Goal: Transaction & Acquisition: Purchase product/service

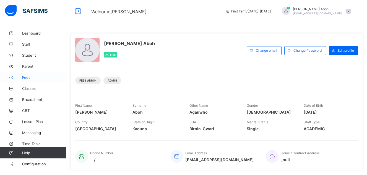
click at [28, 75] on link "Fees" at bounding box center [33, 77] width 66 height 11
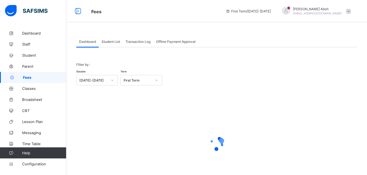
click at [117, 40] on span "Student List" at bounding box center [111, 42] width 19 height 4
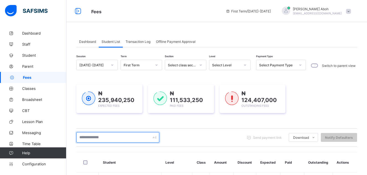
click at [99, 139] on input "text" at bounding box center [117, 137] width 83 height 11
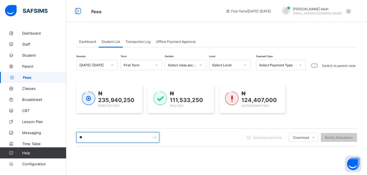
type input "*******"
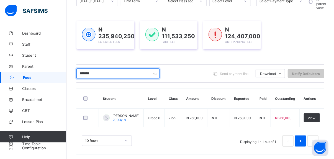
scroll to position [65, 0]
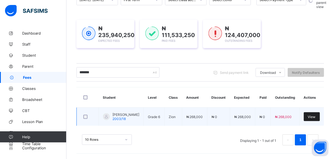
click at [314, 115] on span "View" at bounding box center [312, 117] width 8 height 4
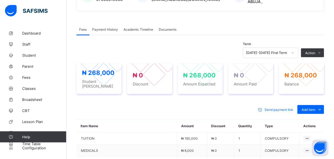
scroll to position [163, 0]
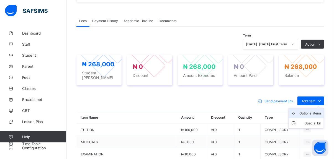
click at [313, 111] on div "Optional items" at bounding box center [310, 114] width 22 height 6
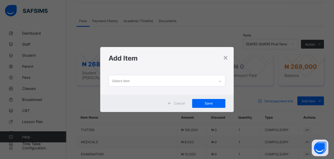
click at [219, 82] on icon at bounding box center [219, 82] width 3 height 6
click at [221, 82] on icon at bounding box center [219, 82] width 3 height 6
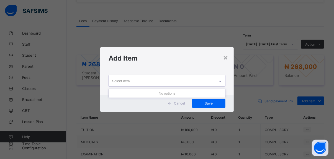
click at [221, 82] on icon at bounding box center [219, 82] width 3 height 6
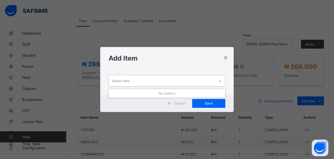
click at [221, 82] on icon at bounding box center [219, 82] width 3 height 6
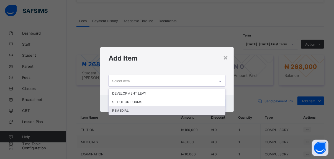
click at [119, 111] on div "REMEDIAL" at bounding box center [167, 110] width 116 height 9
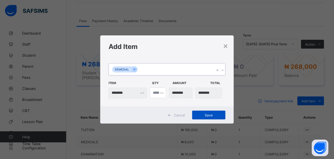
click at [214, 112] on div "Save" at bounding box center [208, 115] width 33 height 9
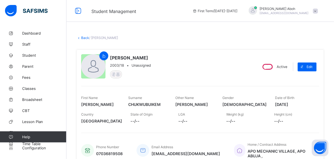
scroll to position [0, 0]
click at [29, 63] on link "Parent" at bounding box center [33, 66] width 66 height 11
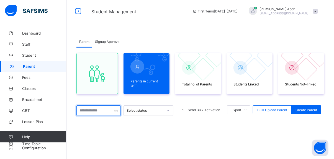
click at [85, 111] on input "text" at bounding box center [98, 110] width 44 height 11
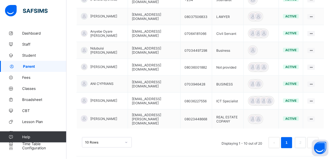
scroll to position [188, 0]
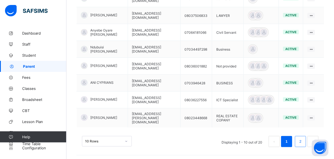
click at [303, 138] on link "2" at bounding box center [299, 141] width 5 height 7
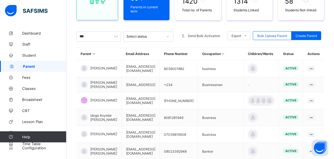
scroll to position [78, 0]
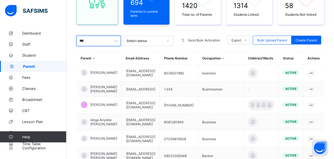
click at [89, 41] on input "***" at bounding box center [98, 41] width 44 height 11
type input "*"
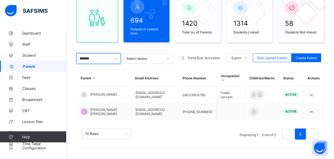
scroll to position [59, 0]
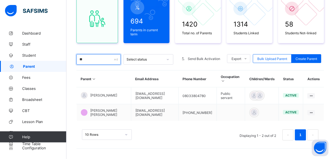
type input "*"
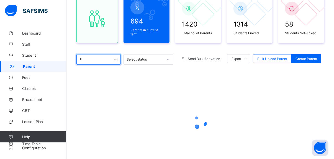
scroll to position [78, 0]
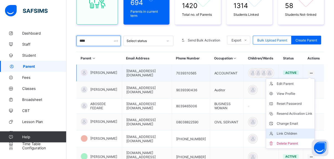
type input "****"
click at [289, 133] on div "Link Children" at bounding box center [294, 134] width 36 height 6
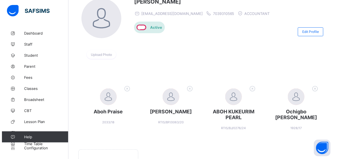
scroll to position [54, 0]
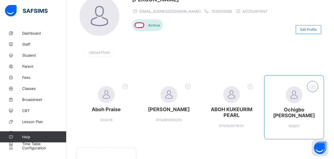
click at [317, 85] on icon at bounding box center [312, 86] width 9 height 7
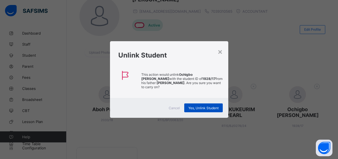
click at [195, 109] on span "Yes, Unlink Student" at bounding box center [203, 108] width 30 height 4
click at [204, 108] on div "Yes, Unlink Student" at bounding box center [203, 107] width 38 height 9
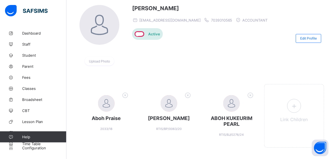
scroll to position [55, 0]
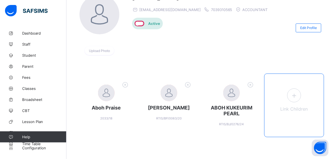
click at [297, 95] on icon at bounding box center [294, 95] width 10 height 9
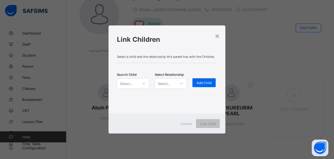
click at [144, 83] on icon at bounding box center [143, 83] width 2 height 1
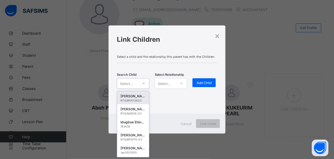
scroll to position [0, 0]
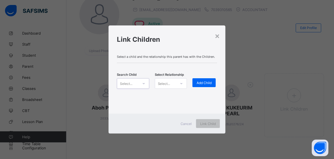
click at [144, 83] on icon at bounding box center [143, 84] width 3 height 6
click at [144, 83] on icon at bounding box center [143, 83] width 2 height 1
click at [144, 83] on icon at bounding box center [143, 84] width 3 height 6
click at [144, 83] on icon at bounding box center [143, 83] width 2 height 1
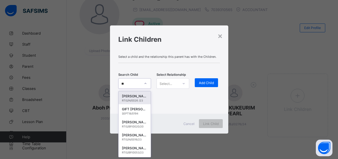
type input "*"
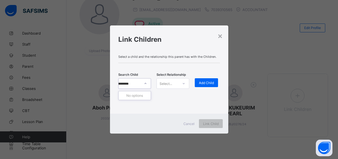
scroll to position [0, 5]
type input "*********"
drag, startPoint x: 144, startPoint y: 83, endPoint x: 133, endPoint y: 87, distance: 11.4
click at [133, 87] on div "Select..." at bounding box center [127, 83] width 12 height 11
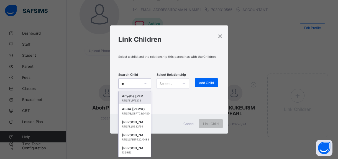
type input "*"
type input "******"
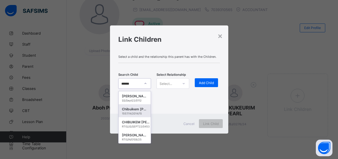
click at [131, 112] on div "Chibuikem [PERSON_NAME]" at bounding box center [134, 110] width 25 height 6
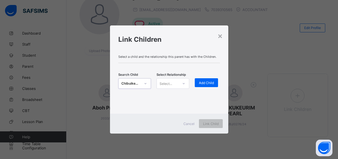
click at [186, 85] on div at bounding box center [183, 83] width 9 height 9
click at [171, 96] on div "Father" at bounding box center [173, 95] width 32 height 9
click at [206, 82] on span "Add Child" at bounding box center [206, 83] width 15 height 4
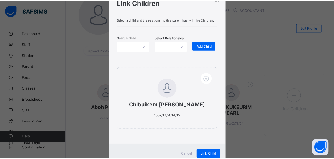
scroll to position [30, 0]
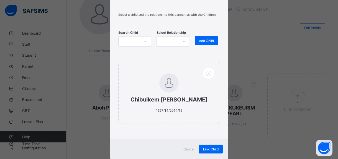
click at [185, 147] on span "Cancel" at bounding box center [188, 149] width 11 height 4
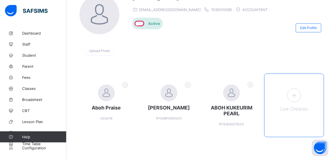
click at [301, 100] on span at bounding box center [294, 96] width 14 height 14
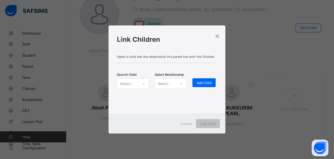
click at [143, 84] on icon at bounding box center [143, 84] width 3 height 6
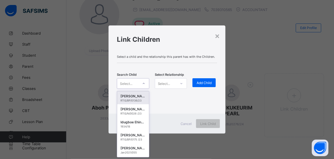
scroll to position [0, 0]
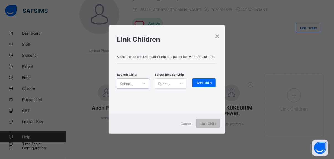
click at [143, 84] on icon at bounding box center [143, 84] width 3 height 6
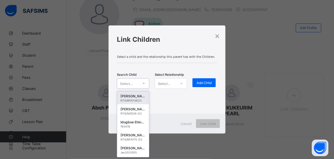
click at [143, 84] on icon at bounding box center [143, 84] width 3 height 6
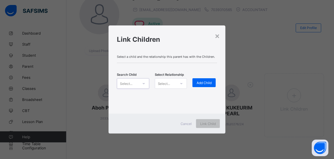
click at [143, 84] on icon at bounding box center [143, 84] width 3 height 6
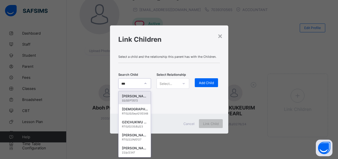
type input "****"
type input "*"
type input "****"
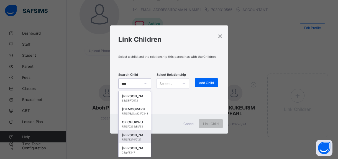
click at [130, 136] on div "[PERSON_NAME] WONDERPRAISE" at bounding box center [134, 136] width 25 height 6
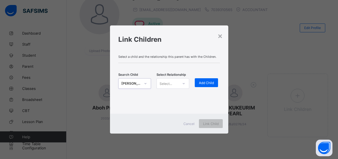
click at [185, 83] on icon at bounding box center [183, 84] width 3 height 6
click at [166, 97] on div "Father" at bounding box center [173, 95] width 32 height 9
click at [205, 83] on span "Add Child" at bounding box center [206, 83] width 15 height 4
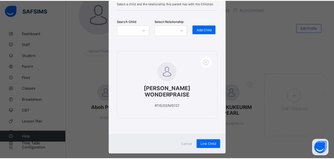
scroll to position [42, 0]
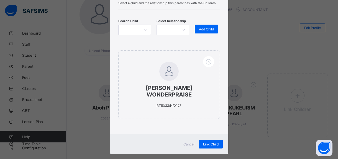
click at [186, 142] on span "Cancel" at bounding box center [188, 144] width 11 height 4
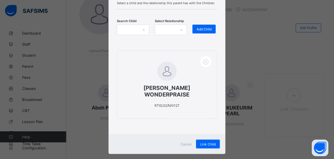
click at [186, 142] on div "Aboh Praise 2033/18 [PERSON_NAME] RTIS/BP/0063/20 ABOH KUKEURIM PEARL RTIS/BJ/0…" at bounding box center [199, 108] width 247 height 69
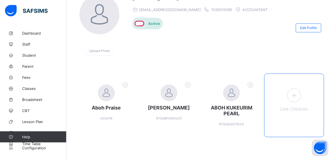
click at [301, 94] on span at bounding box center [294, 96] width 14 height 14
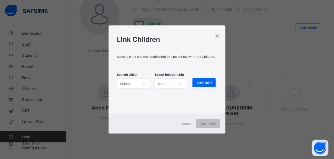
click at [144, 83] on icon at bounding box center [143, 84] width 3 height 6
click at [144, 84] on icon at bounding box center [143, 84] width 3 height 6
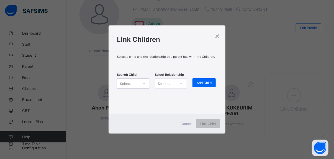
click at [144, 84] on icon at bounding box center [143, 84] width 3 height 6
click at [142, 83] on icon at bounding box center [143, 84] width 3 height 6
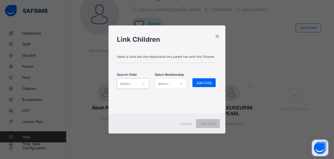
click at [142, 83] on icon at bounding box center [143, 84] width 3 height 6
click at [142, 84] on icon at bounding box center [143, 84] width 3 height 6
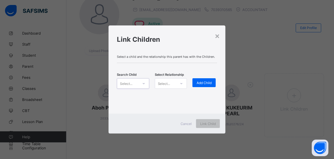
click at [142, 84] on icon at bounding box center [143, 84] width 3 height 6
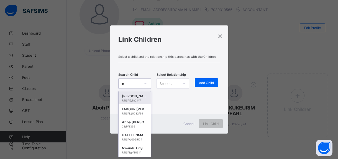
type input "*"
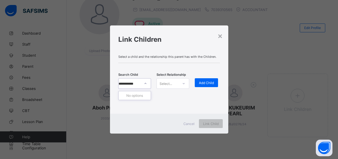
scroll to position [0, 6]
type input "**********"
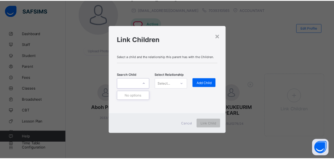
scroll to position [0, 0]
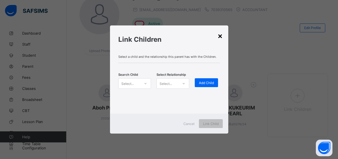
click at [220, 34] on div "×" at bounding box center [219, 35] width 5 height 9
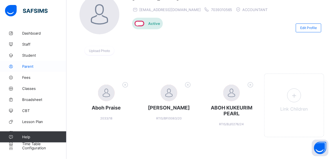
click at [30, 66] on span "Parent" at bounding box center [44, 66] width 44 height 4
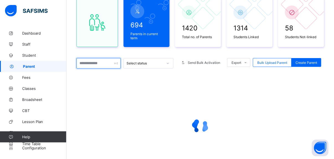
click at [96, 63] on input "text" at bounding box center [98, 63] width 44 height 11
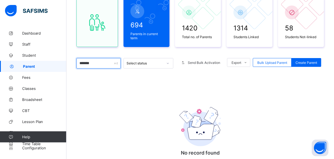
click at [103, 63] on input "*******" at bounding box center [98, 63] width 44 height 11
click at [99, 59] on input "******" at bounding box center [98, 63] width 44 height 11
type input "*"
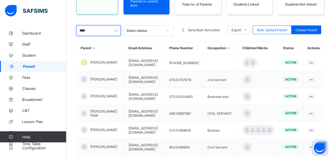
scroll to position [88, 0]
type input "*"
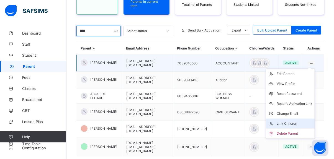
type input "****"
click at [292, 123] on div "Link Children" at bounding box center [294, 124] width 36 height 6
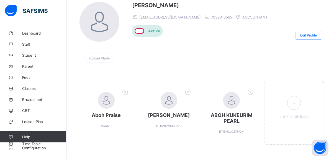
scroll to position [54, 0]
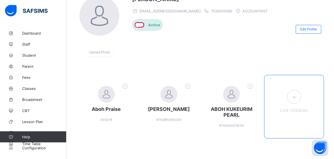
click at [296, 108] on span "Link Children" at bounding box center [293, 111] width 27 height 6
click at [296, 99] on icon at bounding box center [294, 97] width 10 height 9
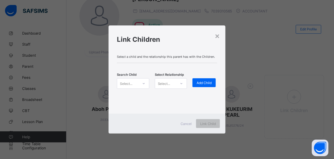
click at [142, 83] on icon at bounding box center [143, 84] width 3 height 6
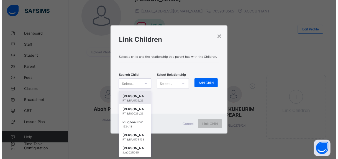
scroll to position [0, 0]
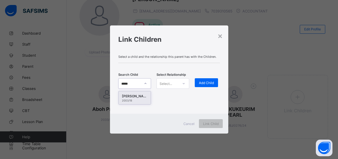
type input "******"
click at [137, 96] on div "[PERSON_NAME]" at bounding box center [134, 97] width 25 height 6
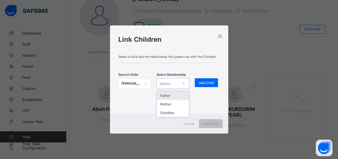
click at [182, 84] on icon at bounding box center [183, 84] width 3 height 6
click at [168, 95] on div "Father" at bounding box center [173, 95] width 32 height 9
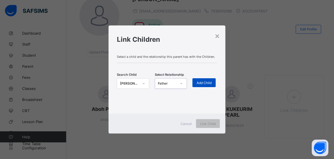
click at [210, 80] on div "Add Child" at bounding box center [203, 82] width 23 height 9
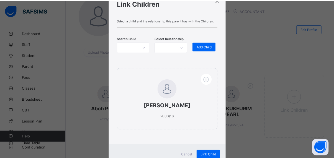
scroll to position [34, 0]
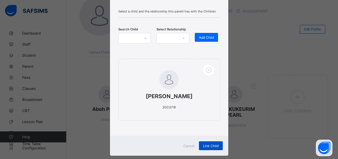
click at [210, 148] on span "Link Child" at bounding box center [210, 146] width 15 height 4
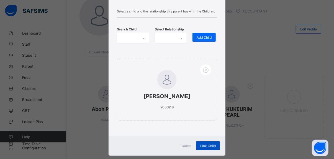
scroll to position [0, 0]
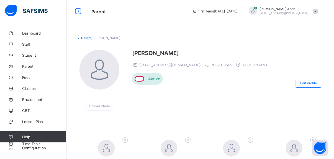
click at [318, 10] on span at bounding box center [315, 11] width 5 height 5
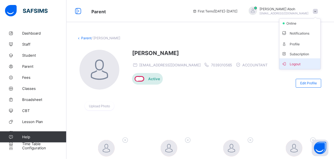
click at [297, 65] on span "Logout" at bounding box center [299, 64] width 37 height 6
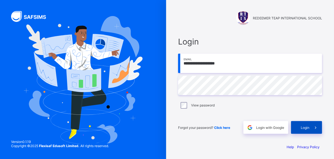
click at [309, 126] on span "Login" at bounding box center [304, 128] width 9 height 4
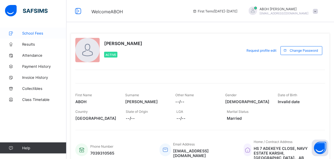
click at [35, 31] on span "School Fees" at bounding box center [44, 33] width 44 height 4
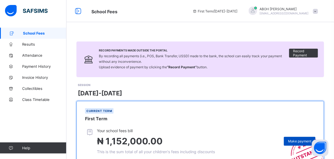
click at [293, 140] on span "Make payment" at bounding box center [299, 141] width 23 height 4
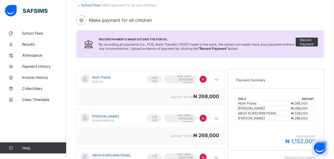
scroll to position [34, 0]
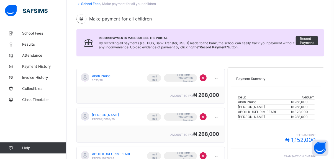
click at [204, 78] on span "×" at bounding box center [202, 78] width 3 height 6
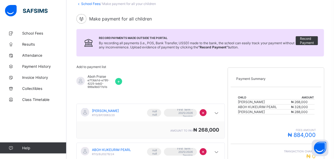
click at [204, 112] on span "×" at bounding box center [202, 113] width 3 height 6
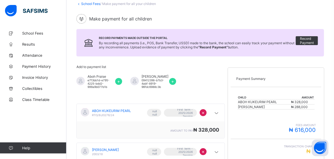
click at [204, 112] on span "×" at bounding box center [202, 113] width 3 height 6
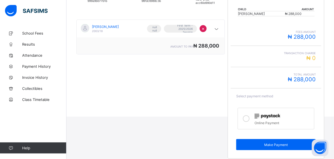
scroll to position [123, 0]
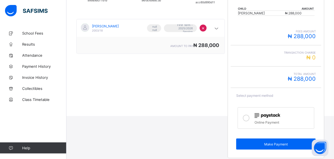
click at [249, 116] on icon at bounding box center [246, 118] width 7 height 7
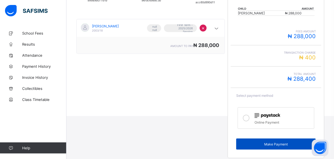
click at [275, 140] on div "Make Payment" at bounding box center [275, 144] width 79 height 11
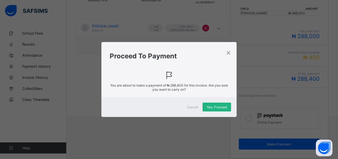
click at [213, 107] on span "Yes, Proceed" at bounding box center [216, 107] width 20 height 4
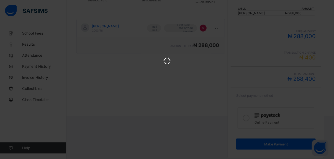
scroll to position [0, 0]
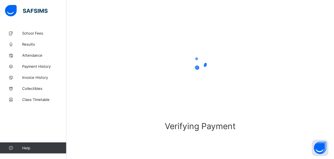
scroll to position [46, 0]
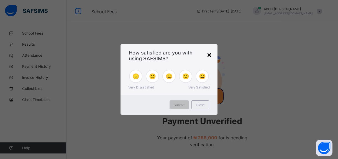
click at [208, 55] on div "×" at bounding box center [208, 54] width 5 height 9
